Goal: Information Seeking & Learning: Check status

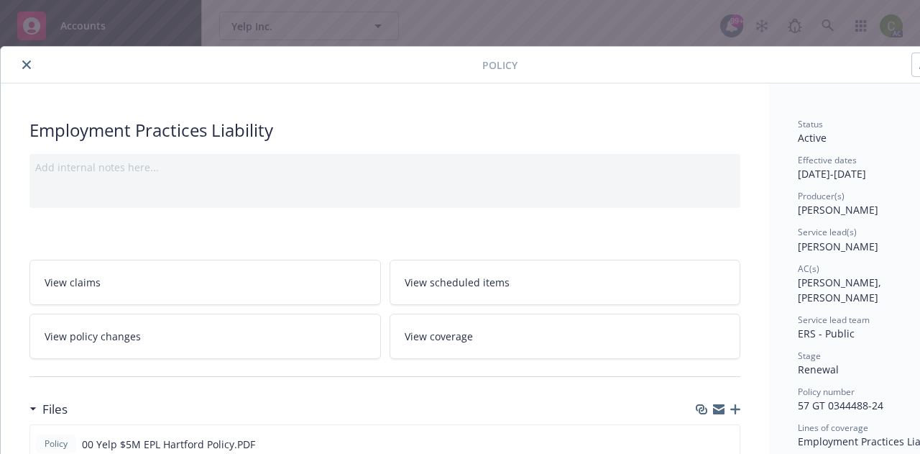
scroll to position [647, 0]
click at [29, 58] on button "close" at bounding box center [26, 64] width 17 height 17
click at [32, 62] on button "close" at bounding box center [26, 64] width 17 height 17
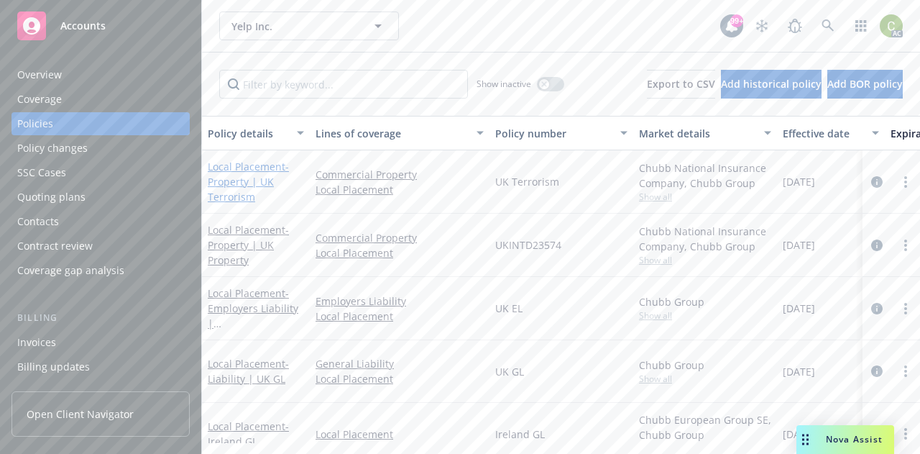
click at [238, 165] on link "Local Placement - Property | UK Terrorism" at bounding box center [248, 182] width 81 height 44
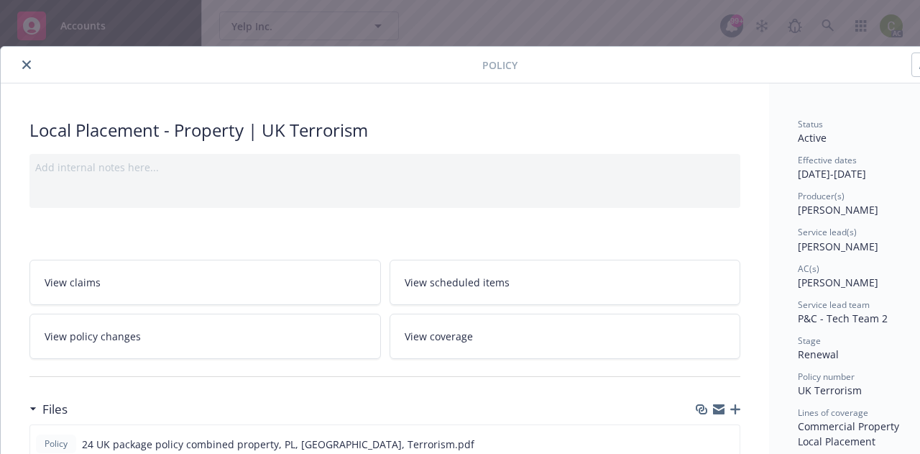
click at [32, 66] on button "close" at bounding box center [26, 64] width 17 height 17
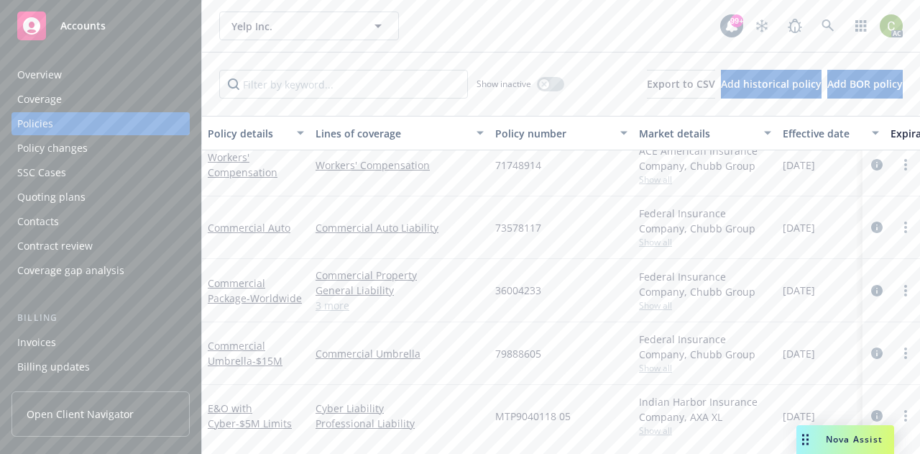
scroll to position [975, 0]
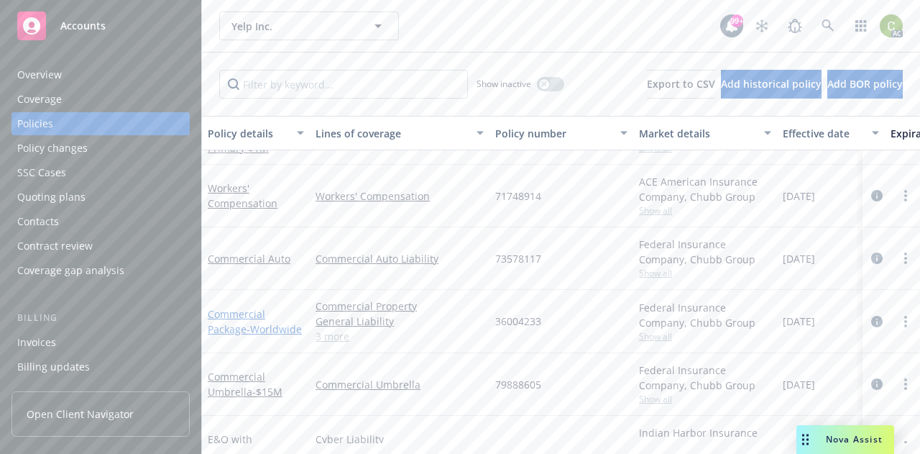
click at [247, 308] on link "Commercial Package - Worldwide" at bounding box center [255, 321] width 94 height 29
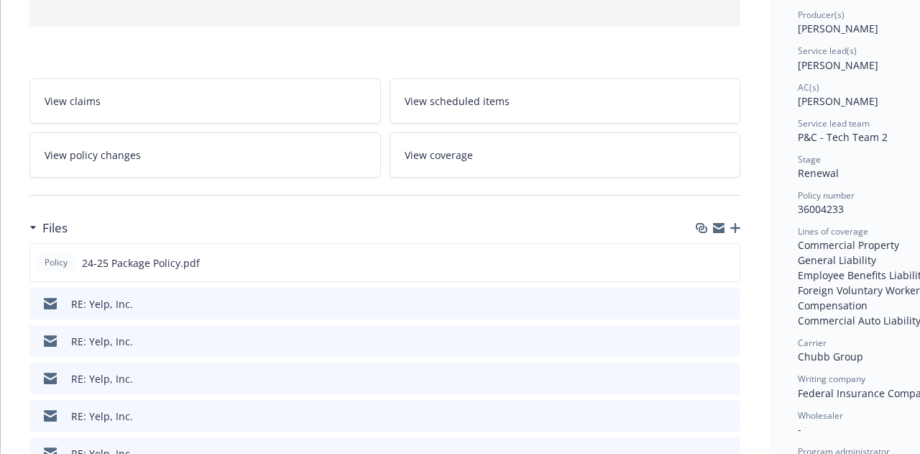
scroll to position [216, 0]
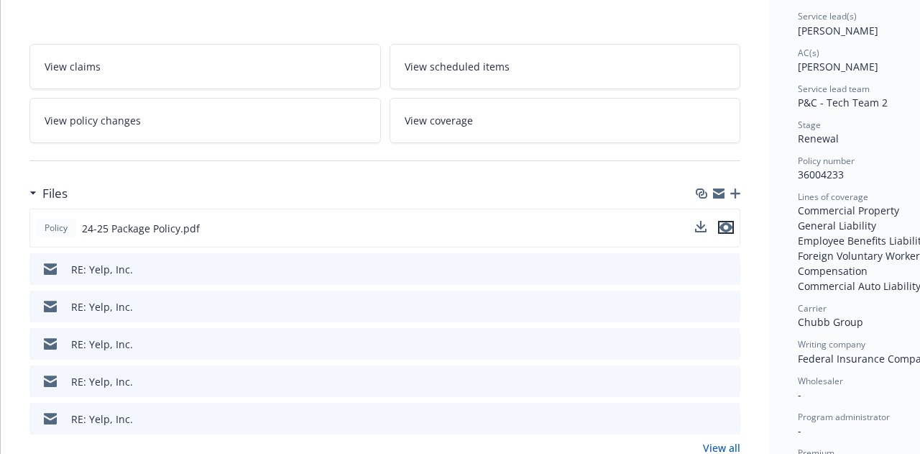
click at [727, 227] on icon "preview file" at bounding box center [726, 227] width 13 height 10
